Goal: Task Accomplishment & Management: Manage account settings

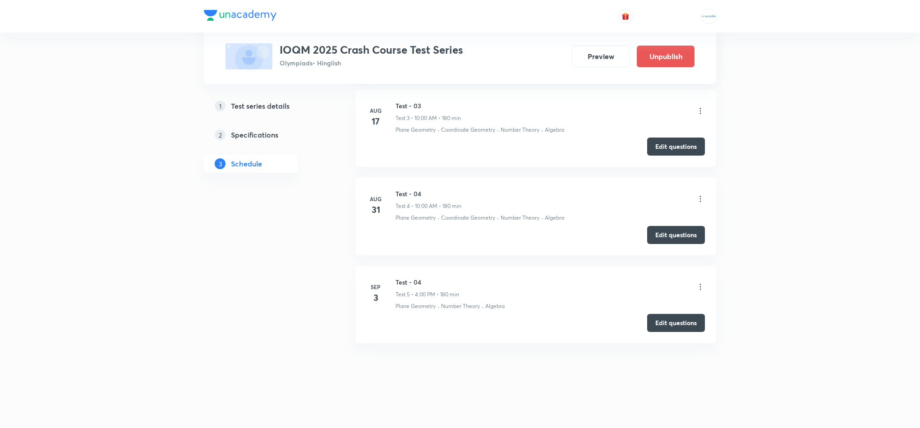
click at [699, 287] on icon at bounding box center [700, 286] width 9 height 9
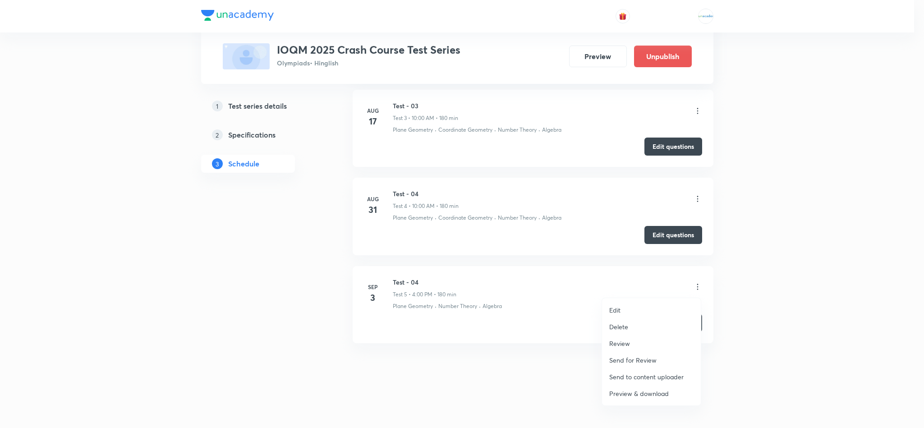
click at [364, 362] on div at bounding box center [462, 214] width 924 height 428
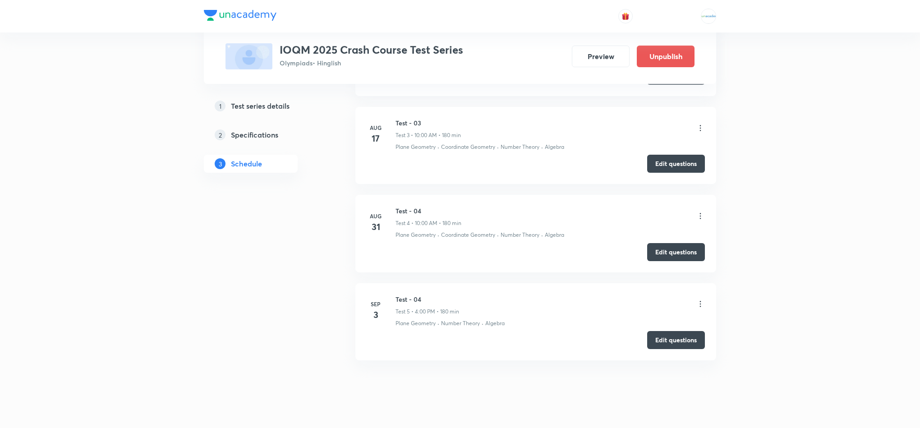
scroll to position [623, 0]
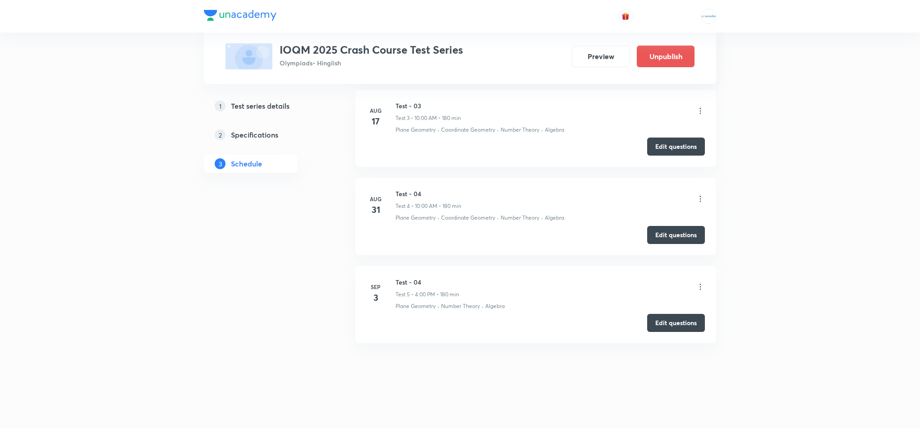
click at [699, 287] on icon at bounding box center [700, 286] width 9 height 9
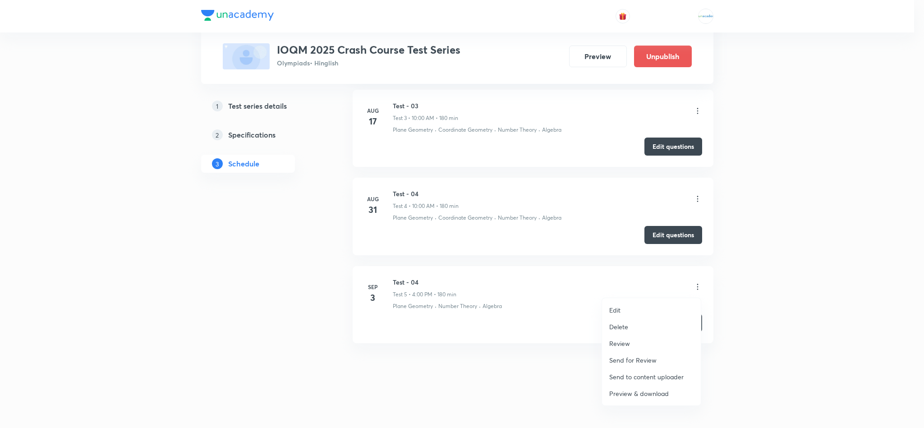
click at [621, 346] on p "Review" at bounding box center [619, 343] width 21 height 9
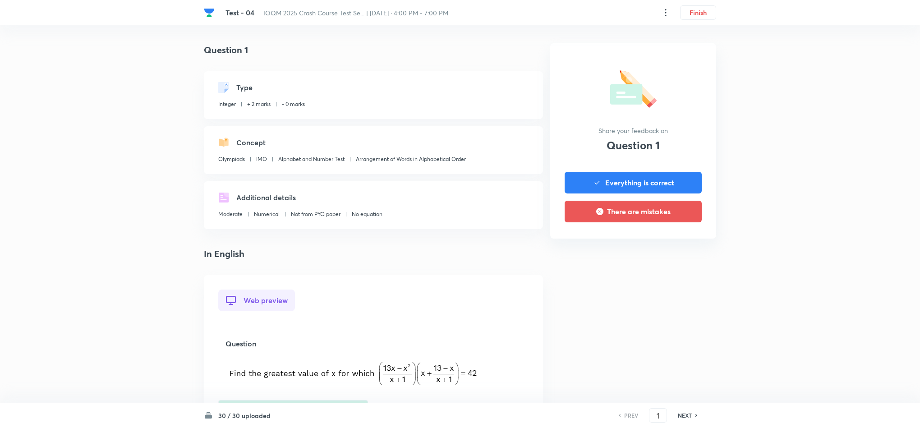
scroll to position [678, 0]
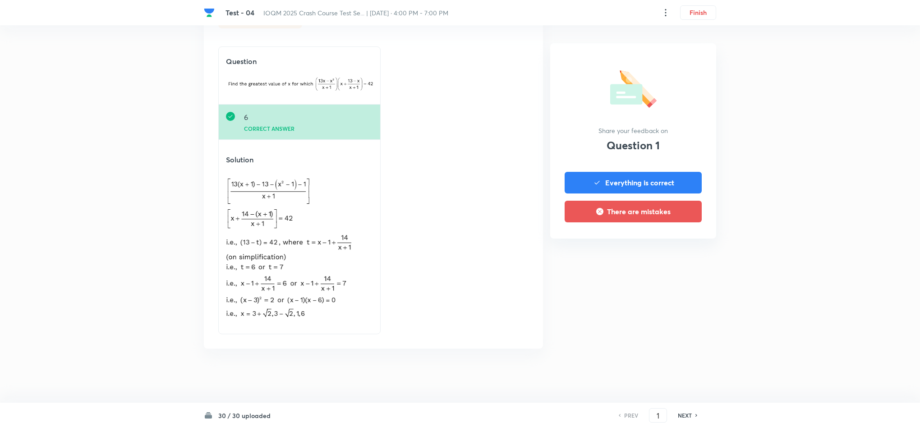
drag, startPoint x: 699, startPoint y: 418, endPoint x: 692, endPoint y: 417, distance: 6.9
click at [692, 417] on div "PREV 1 ​ NEXT" at bounding box center [658, 415] width 116 height 14
click at [692, 417] on div "NEXT" at bounding box center [686, 415] width 24 height 8
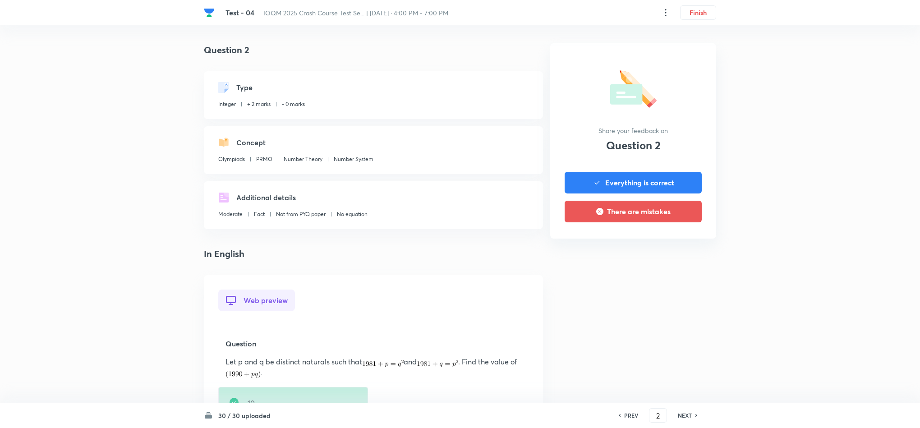
click at [692, 417] on div "NEXT" at bounding box center [686, 415] width 24 height 8
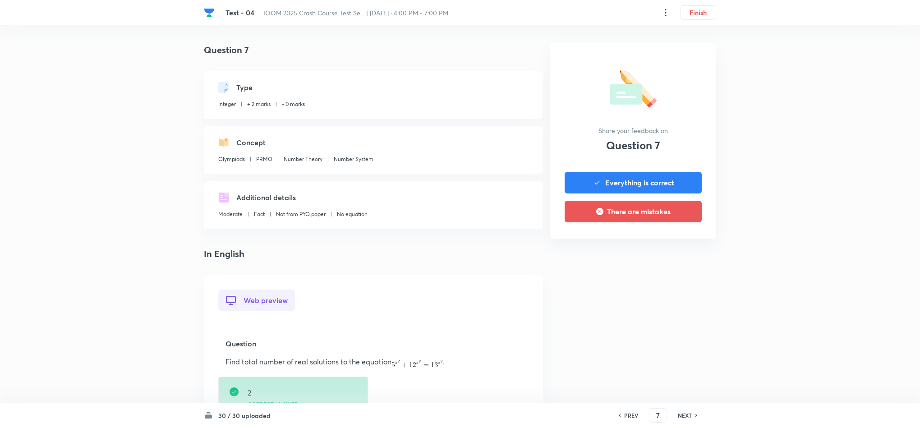
click at [692, 417] on div "NEXT" at bounding box center [686, 415] width 24 height 8
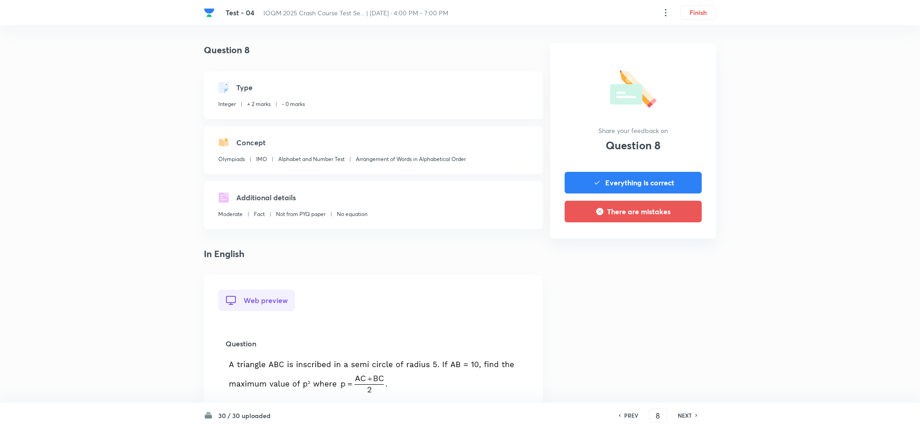
click at [692, 417] on div "NEXT" at bounding box center [686, 415] width 24 height 8
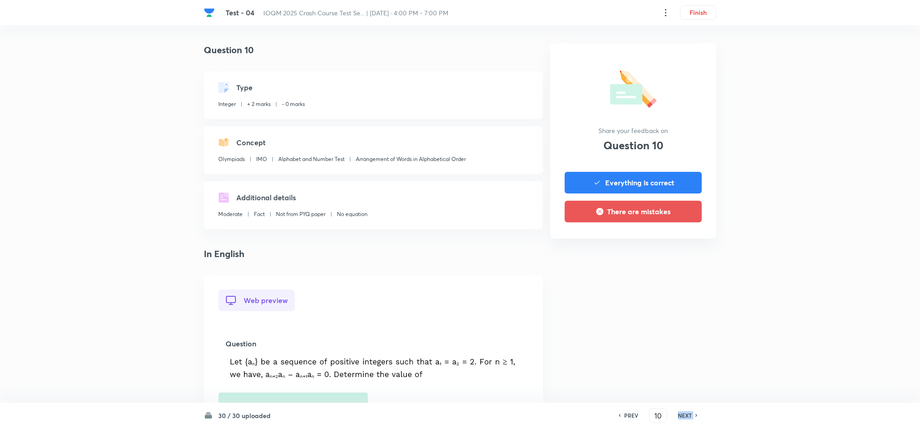
click at [692, 417] on div "NEXT" at bounding box center [686, 415] width 24 height 8
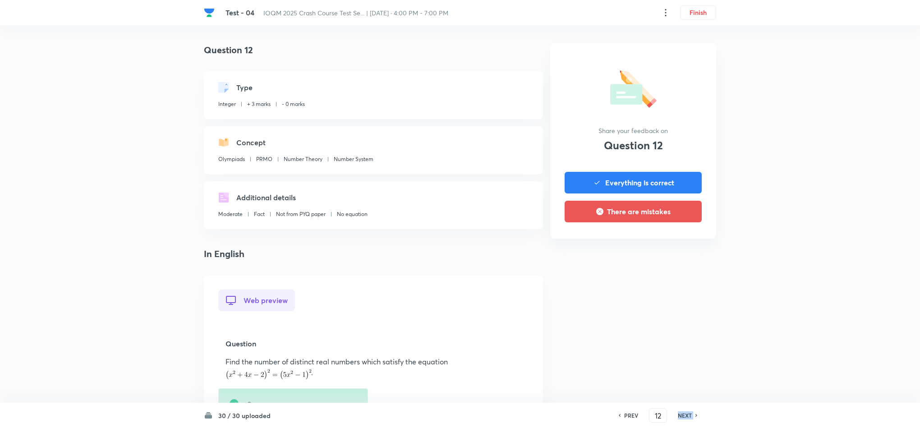
click at [692, 417] on div "NEXT" at bounding box center [686, 415] width 24 height 8
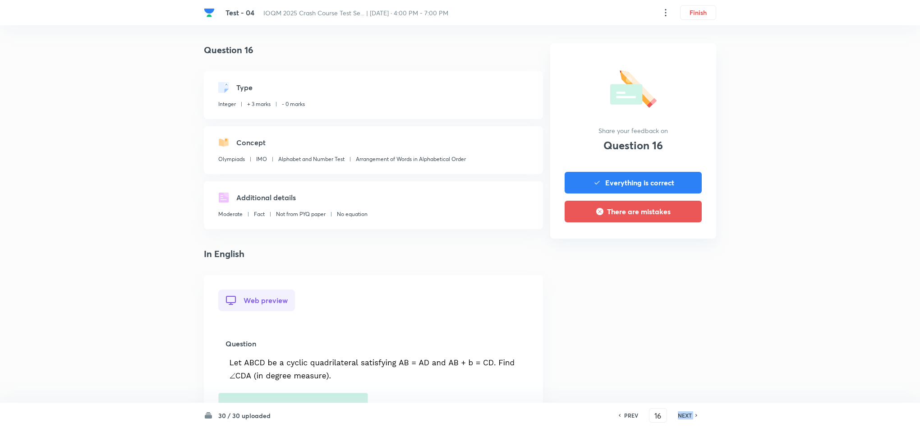
click at [692, 417] on div "NEXT" at bounding box center [686, 415] width 24 height 8
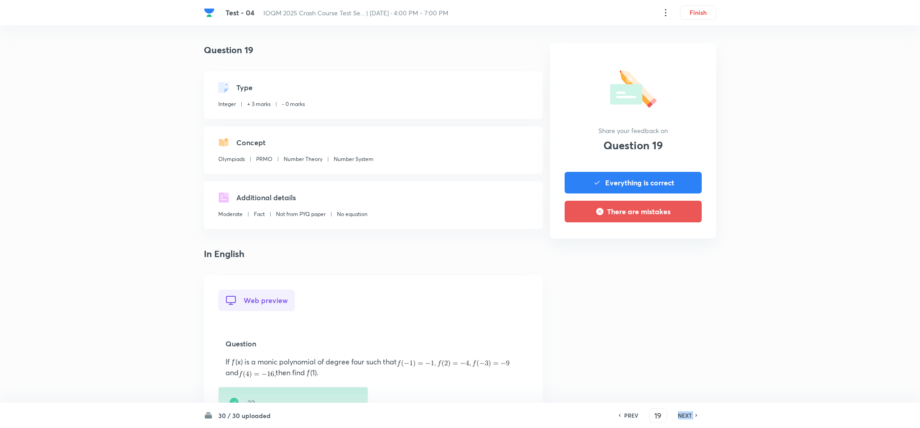
click at [692, 417] on div "NEXT" at bounding box center [686, 415] width 24 height 8
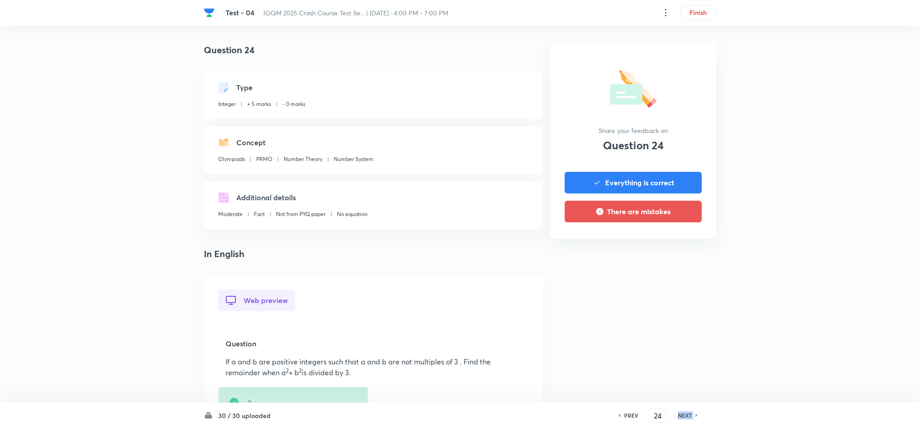
click at [692, 417] on div "NEXT" at bounding box center [686, 415] width 24 height 8
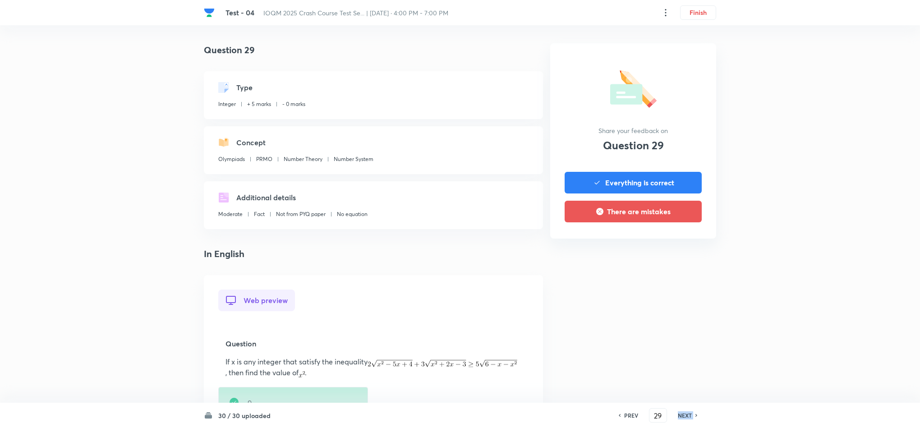
click at [692, 417] on div "NEXT" at bounding box center [686, 415] width 24 height 8
type input "30"
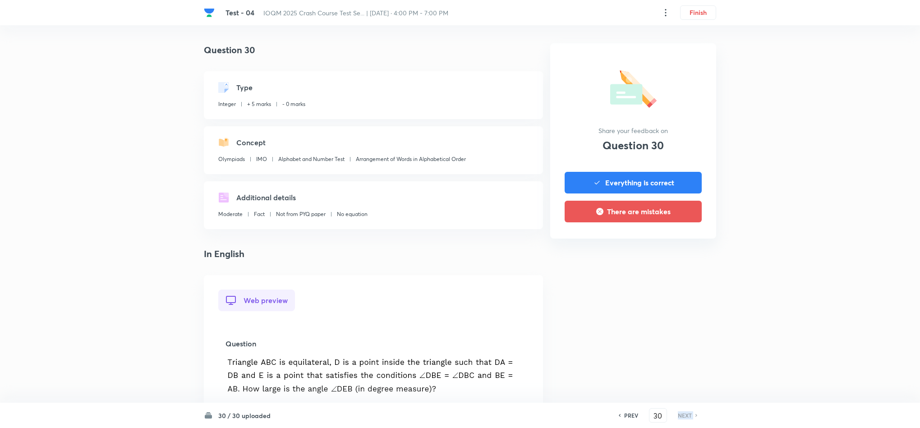
click at [692, 417] on div "NEXT" at bounding box center [686, 415] width 24 height 8
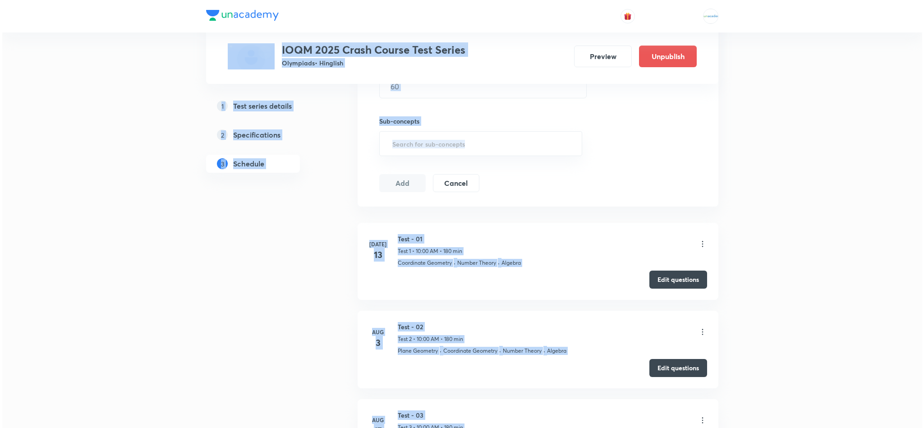
scroll to position [623, 0]
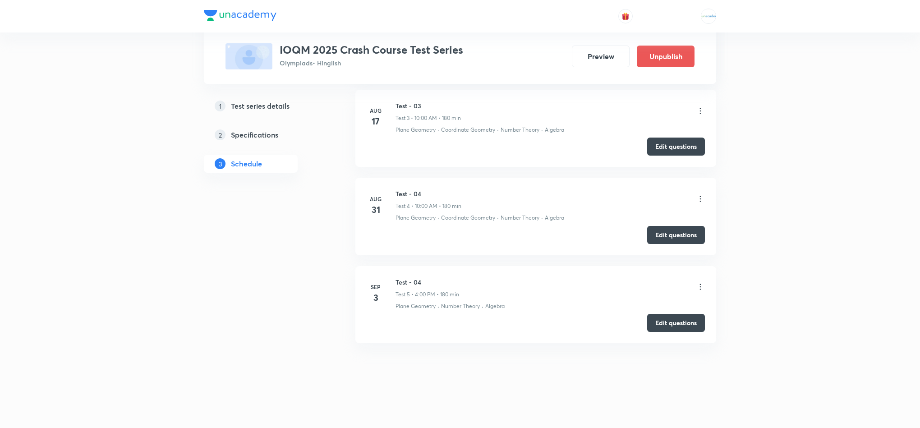
click at [699, 287] on icon at bounding box center [700, 286] width 9 height 9
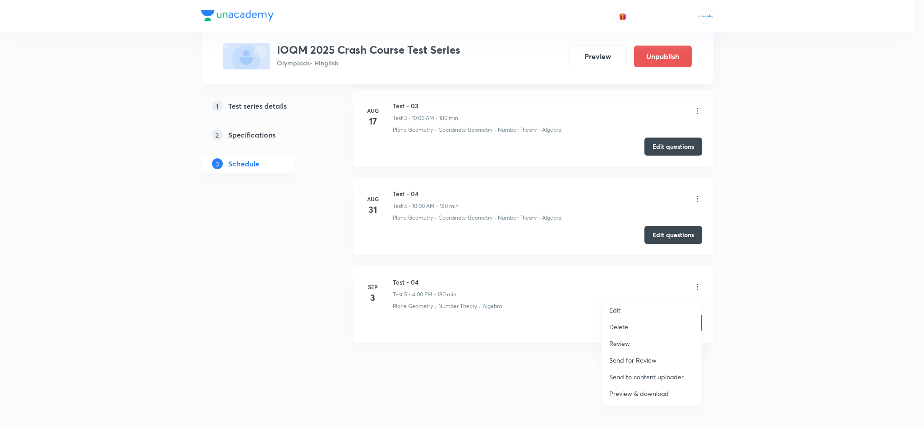
click at [622, 308] on li "Edit" at bounding box center [651, 310] width 99 height 17
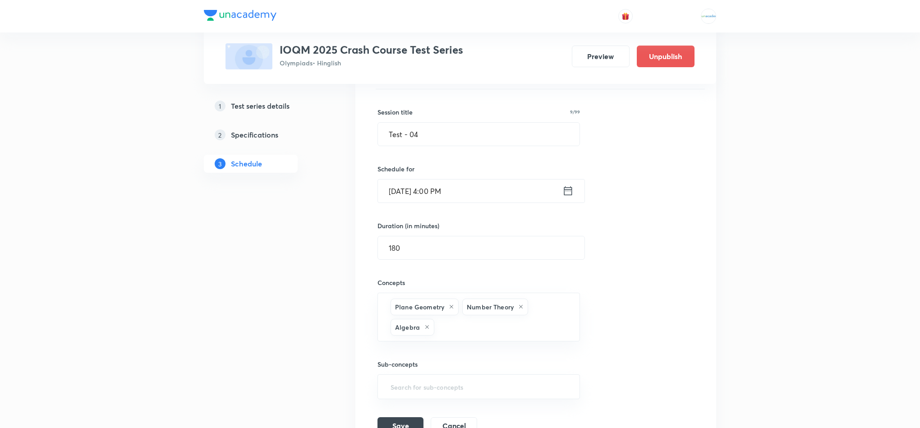
scroll to position [496, 0]
click at [456, 141] on input "Test - 04" at bounding box center [479, 138] width 202 height 23
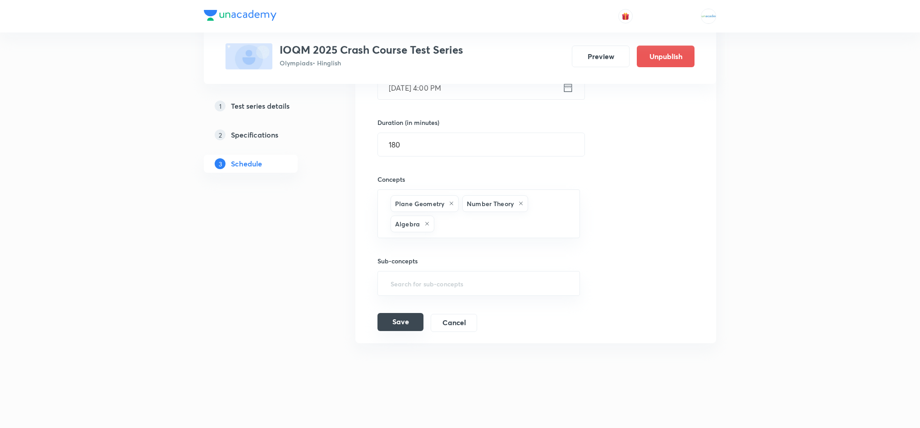
type input "Test - 05"
click at [386, 322] on button "Save" at bounding box center [400, 322] width 46 height 18
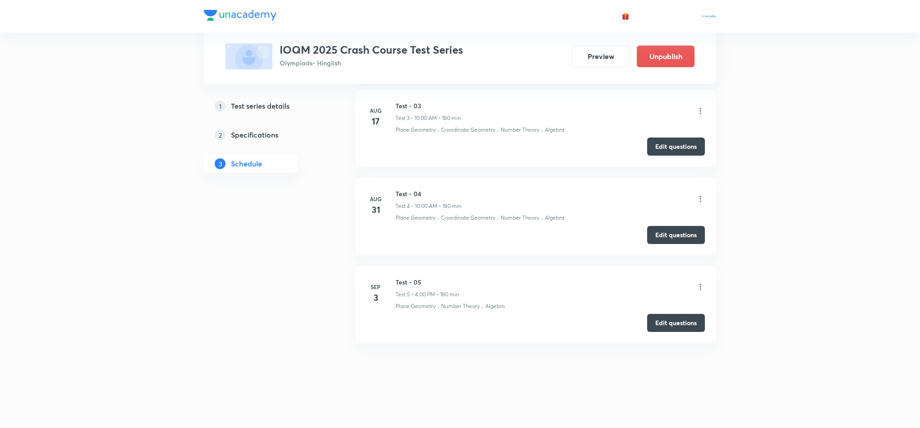
scroll to position [322, 0]
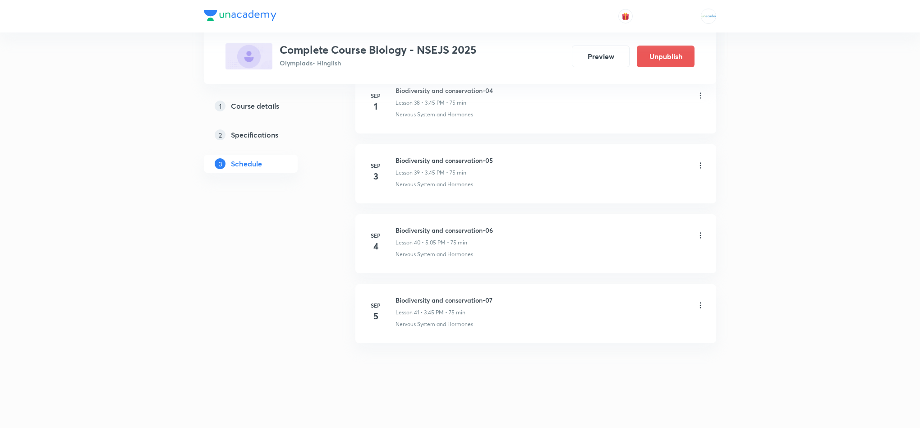
click at [697, 304] on icon at bounding box center [700, 305] width 9 height 9
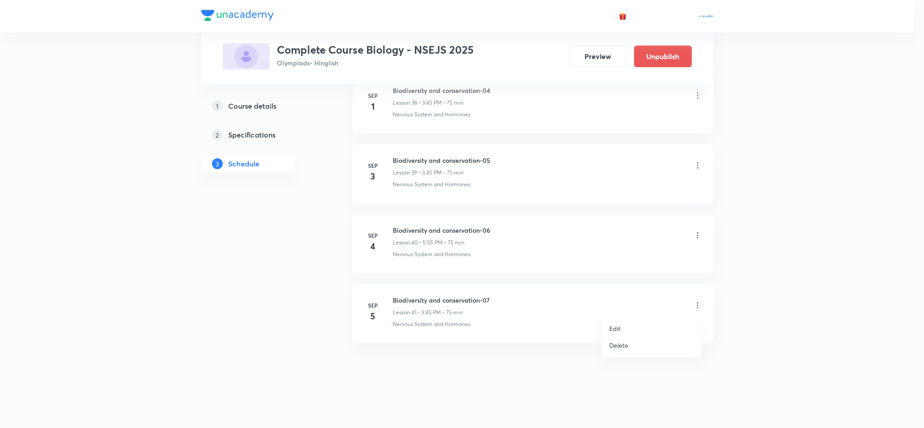
click at [694, 166] on div at bounding box center [462, 214] width 924 height 428
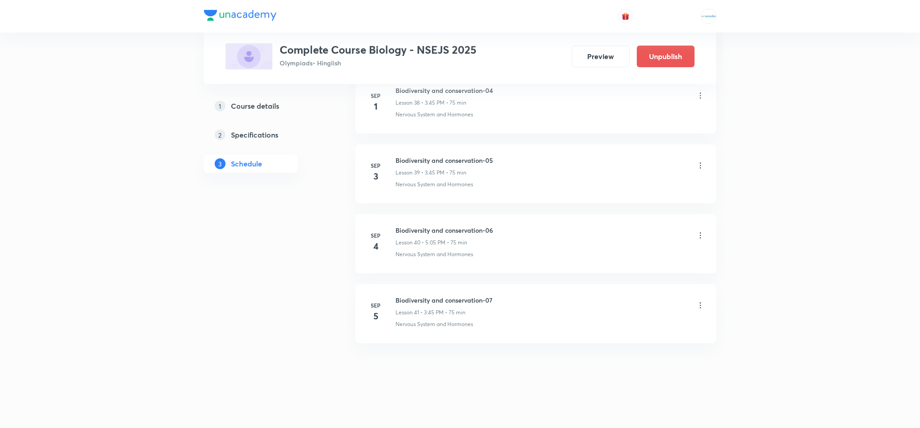
click at [697, 163] on icon at bounding box center [700, 165] width 9 height 9
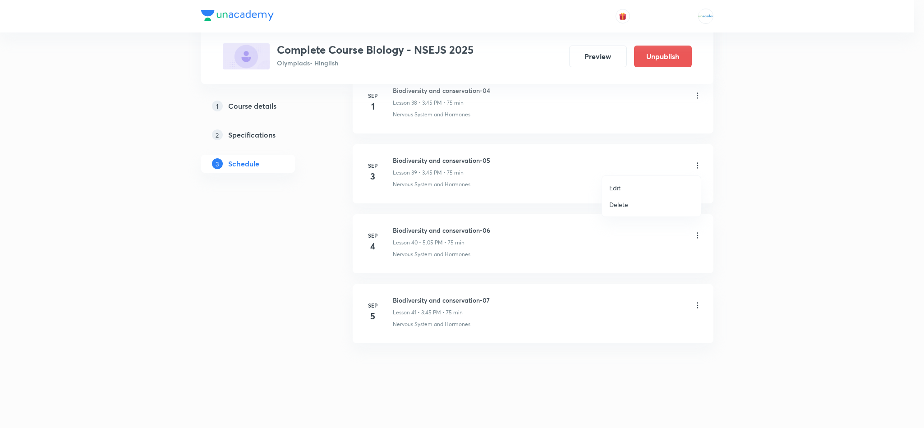
click at [634, 186] on li "Edit" at bounding box center [651, 187] width 99 height 17
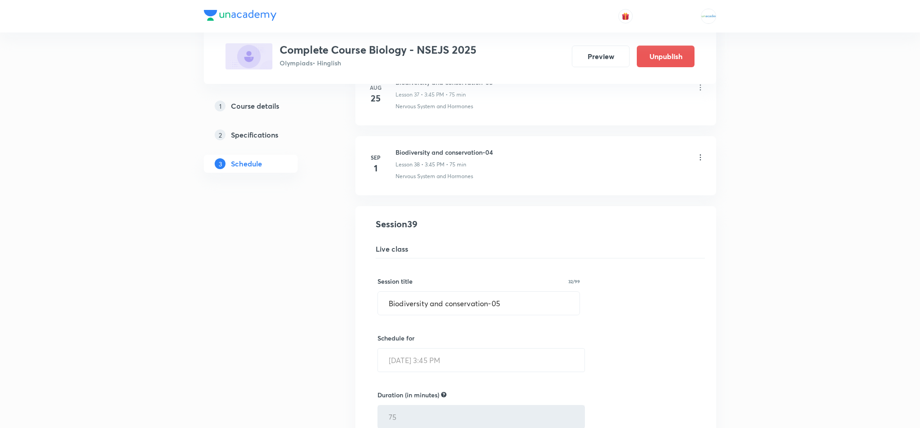
scroll to position [2704, 0]
click at [528, 315] on input "Biodiversity and conservation-05" at bounding box center [479, 305] width 202 height 23
paste input "Environmental issue nsejs class name"
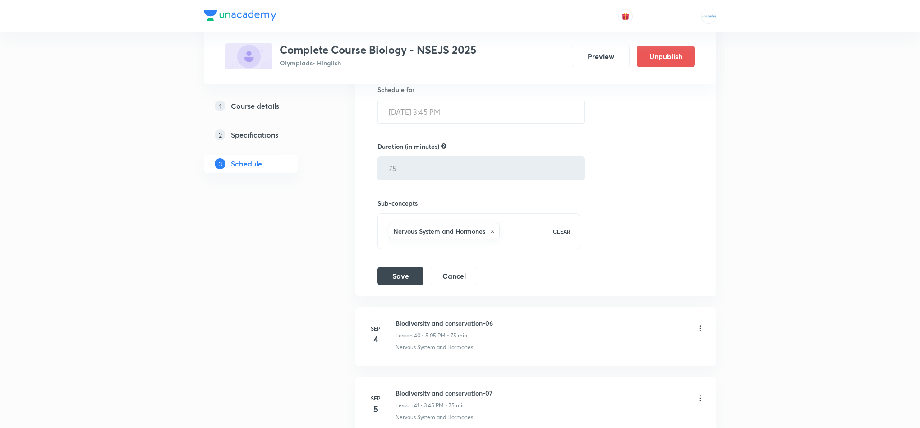
scroll to position [3042, 0]
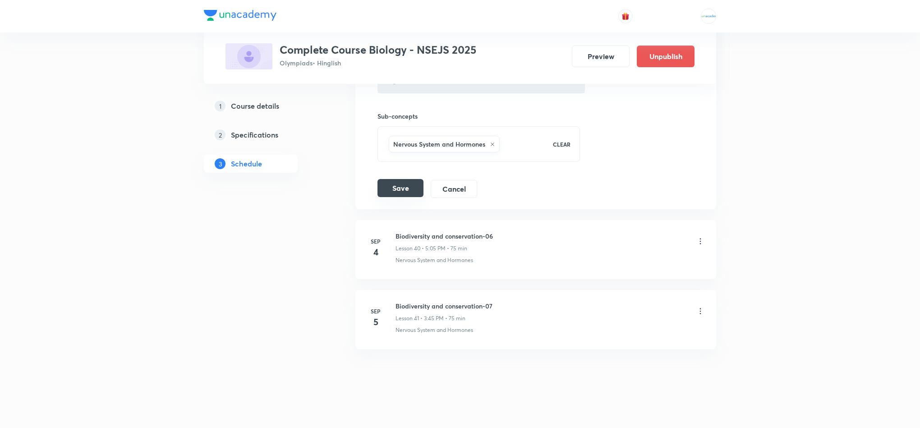
type input "Environmental issue nsejs class name-01"
click at [387, 197] on button "Save" at bounding box center [400, 188] width 46 height 18
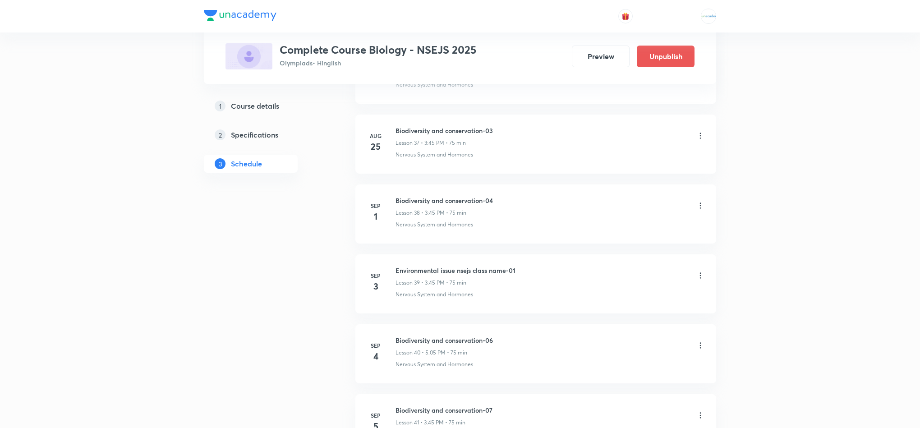
scroll to position [2710, 0]
click at [702, 279] on icon at bounding box center [700, 274] width 9 height 9
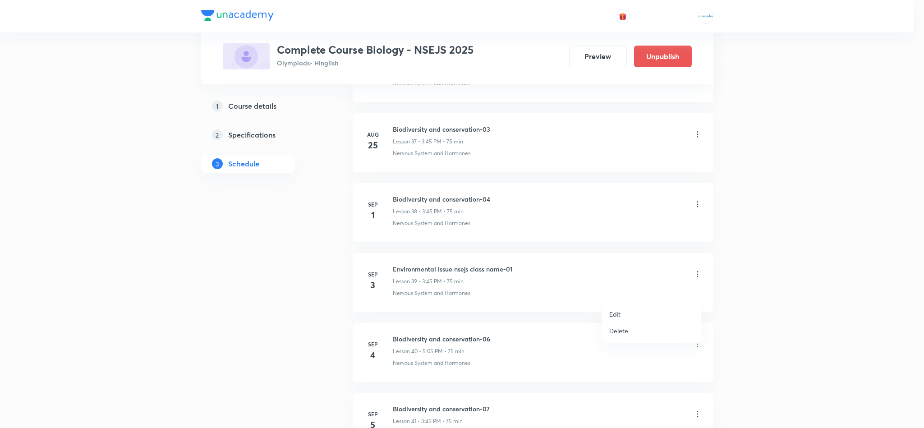
click at [639, 309] on li "Edit" at bounding box center [651, 314] width 99 height 17
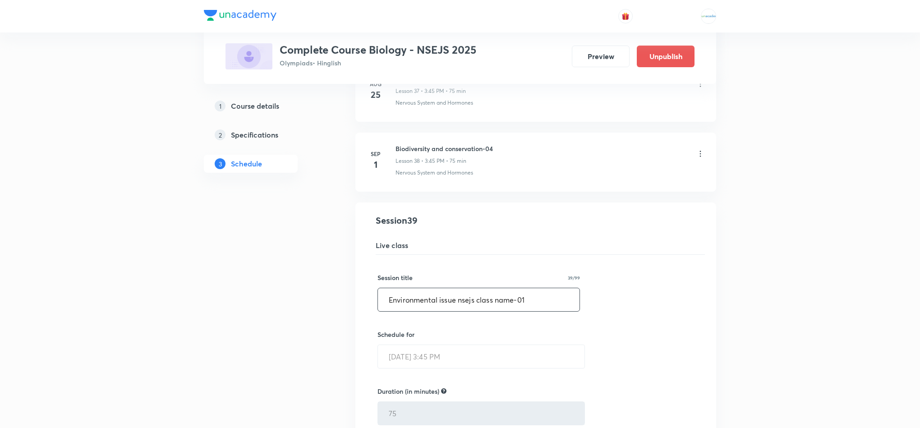
click at [532, 311] on input "Environmental issue nsejs class name-01" at bounding box center [479, 299] width 202 height 23
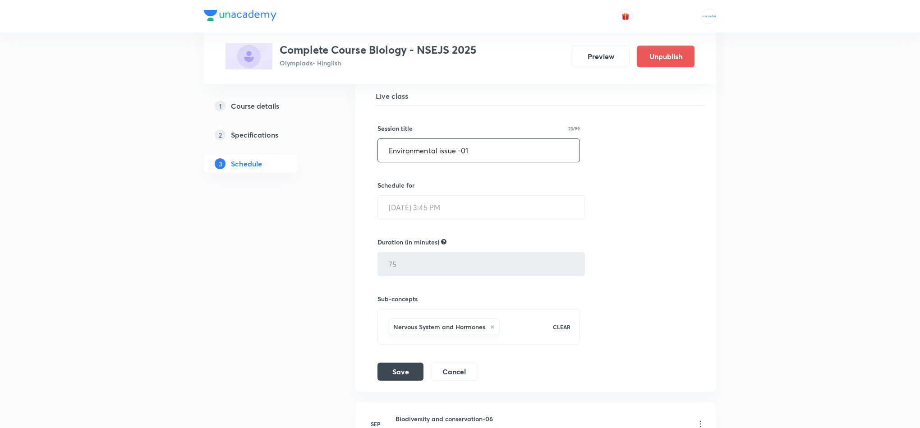
scroll to position [2873, 0]
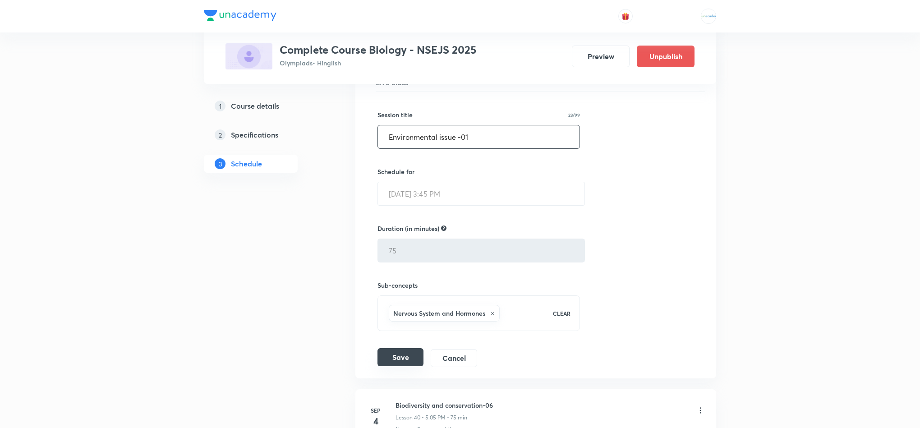
type input "Environmental issue -01"
click at [394, 366] on button "Save" at bounding box center [400, 357] width 46 height 18
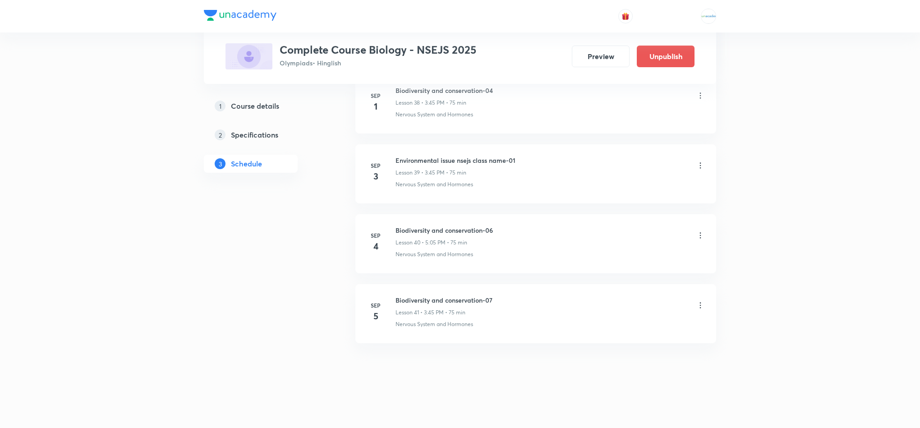
scroll to position [2836, 0]
